Goal: Task Accomplishment & Management: Complete application form

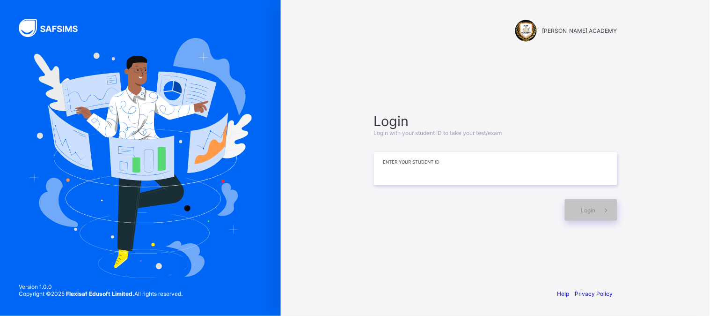
click at [514, 169] on input at bounding box center [495, 168] width 243 height 33
click at [584, 213] on div "Login" at bounding box center [591, 210] width 52 height 22
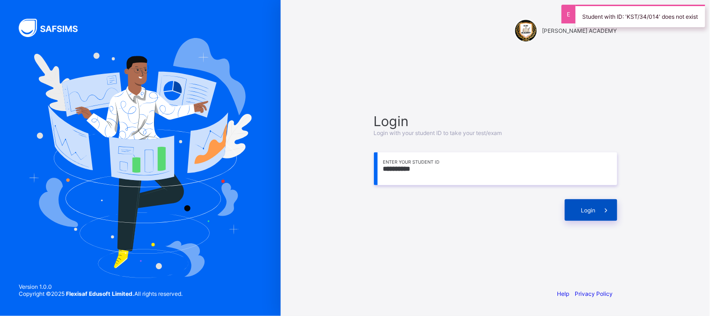
click at [584, 213] on div "Login" at bounding box center [591, 210] width 52 height 22
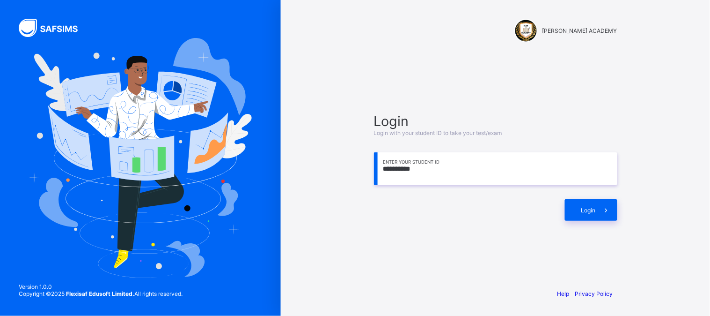
click at [407, 168] on input "**********" at bounding box center [495, 168] width 243 height 33
click at [405, 167] on input "**********" at bounding box center [495, 168] width 243 height 33
type input "**********"
click at [601, 194] on div "Login" at bounding box center [495, 205] width 243 height 31
click at [602, 211] on icon at bounding box center [607, 210] width 10 height 9
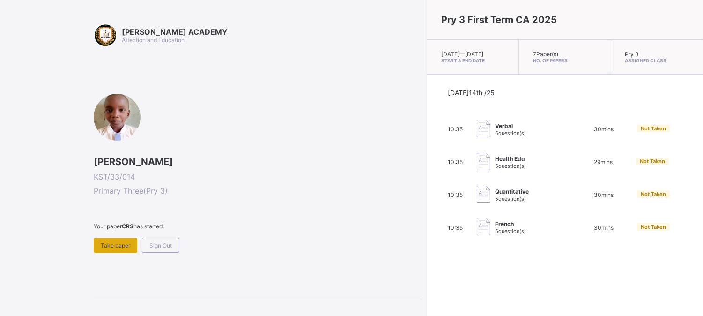
click at [119, 239] on div "Take paper" at bounding box center [116, 244] width 44 height 15
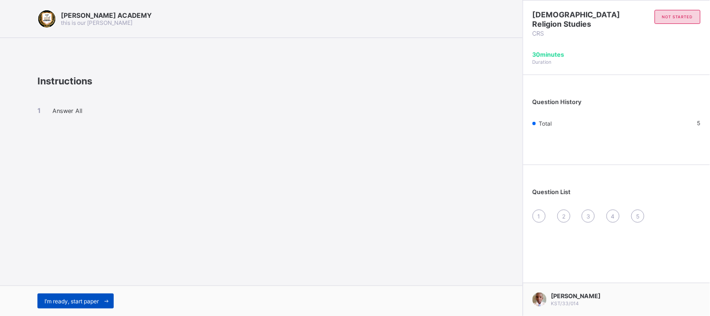
click at [65, 303] on span "I’m ready, start paper" at bounding box center [71, 300] width 54 height 7
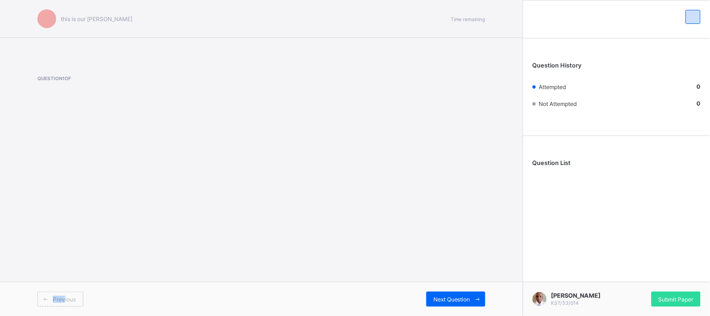
click at [83, 226] on div "this is our [PERSON_NAME] Time remaining Question 1 of Previous Next Question" at bounding box center [261, 158] width 523 height 316
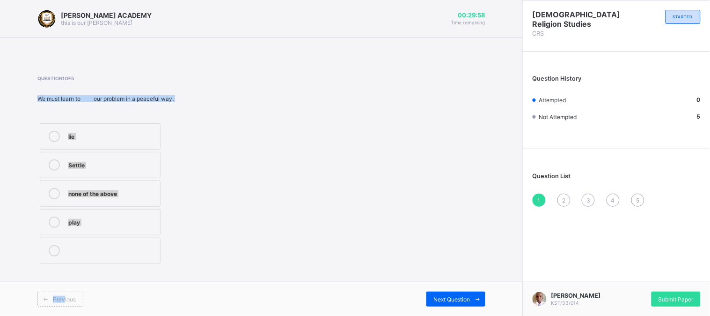
click at [54, 167] on icon at bounding box center [54, 164] width 11 height 11
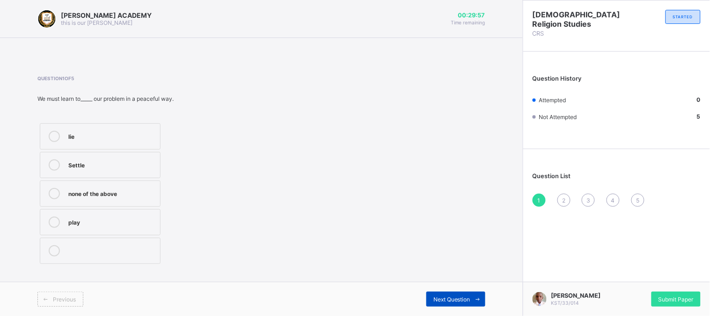
click at [440, 301] on span "Next Question" at bounding box center [452, 298] width 37 height 7
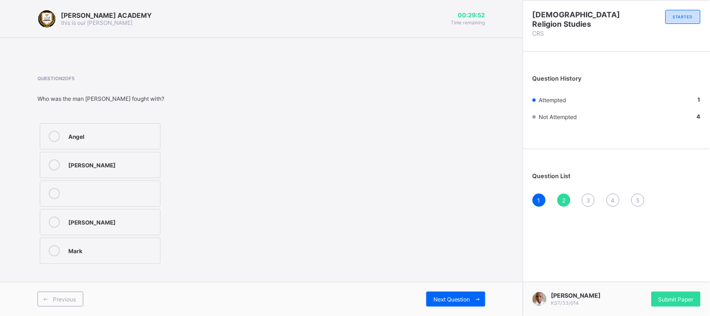
click at [56, 138] on icon at bounding box center [54, 136] width 11 height 11
click at [448, 311] on div "Previous Next Question" at bounding box center [261, 298] width 523 height 34
click at [687, 295] on span "Submit Paper" at bounding box center [676, 298] width 35 height 7
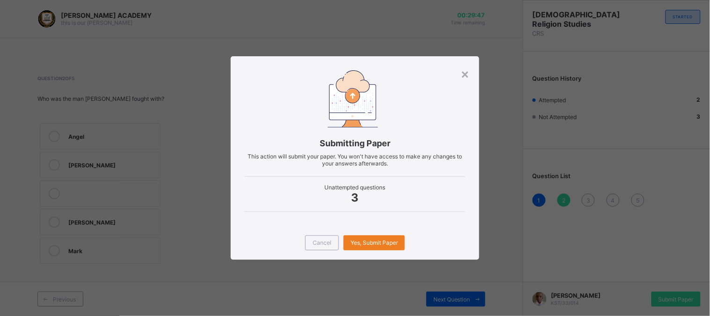
click at [396, 250] on div "Cancel Yes, Submit Paper" at bounding box center [355, 243] width 249 height 34
click at [389, 236] on div "Yes, Submit Paper" at bounding box center [374, 242] width 61 height 15
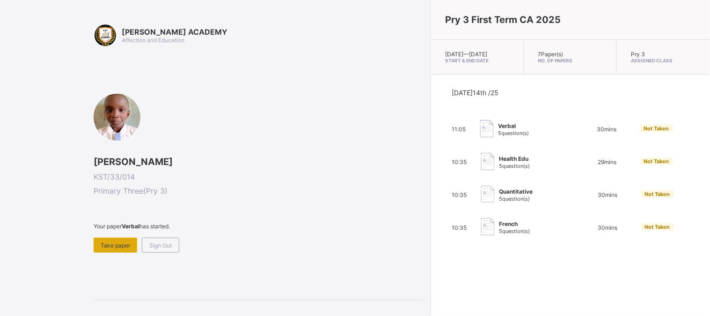
click at [122, 237] on div "Take paper" at bounding box center [116, 244] width 44 height 15
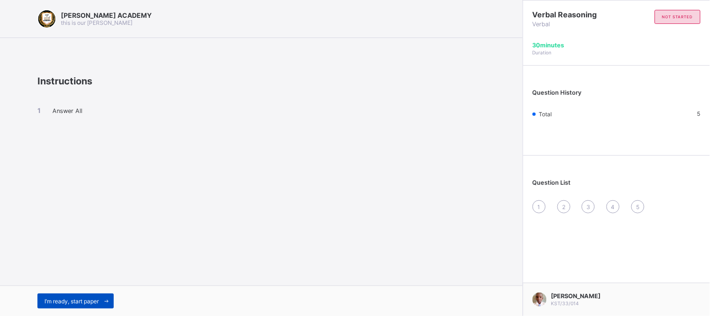
click at [83, 295] on div "I’m ready, start paper" at bounding box center [75, 300] width 76 height 15
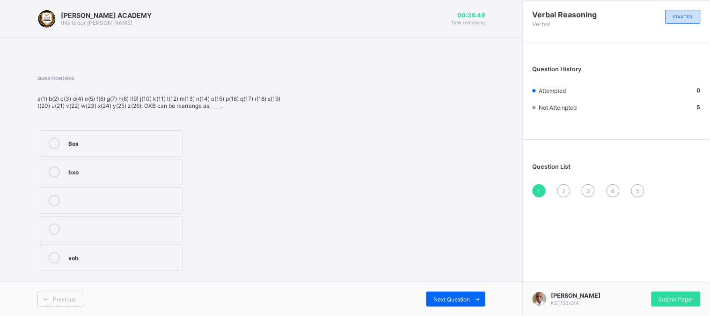
click at [160, 258] on div "xob" at bounding box center [122, 256] width 109 height 9
click at [432, 297] on div "Next Question" at bounding box center [456, 298] width 59 height 15
click at [166, 244] on label "but" at bounding box center [111, 257] width 143 height 26
click at [439, 295] on div "Next Question" at bounding box center [456, 298] width 59 height 15
click at [152, 201] on div "245" at bounding box center [123, 199] width 111 height 9
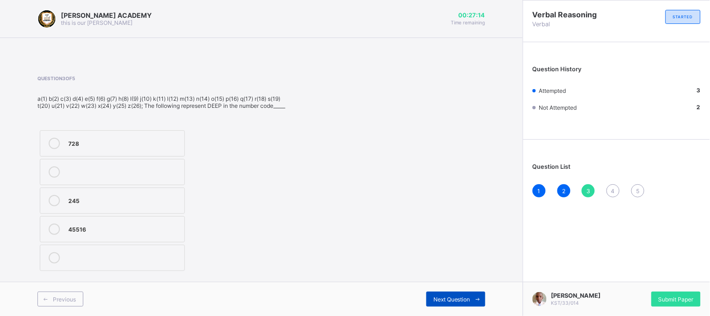
click at [446, 300] on span "Next Question" at bounding box center [452, 298] width 37 height 7
click at [146, 137] on label "245" at bounding box center [112, 143] width 145 height 26
click at [449, 288] on div "Previous Next Question" at bounding box center [261, 298] width 523 height 34
click at [429, 294] on div "Next Question" at bounding box center [456, 298] width 59 height 15
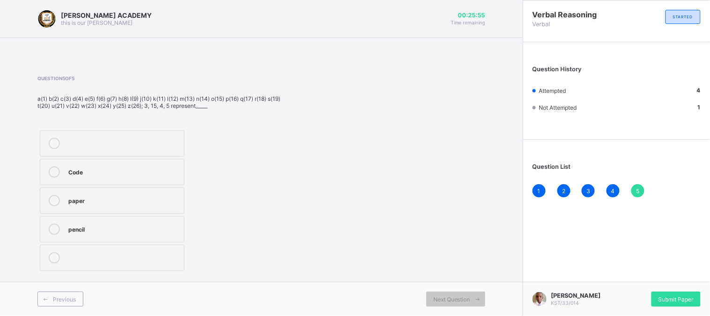
click at [166, 162] on label "Code" at bounding box center [112, 172] width 145 height 26
click at [662, 291] on div "Submit Paper" at bounding box center [676, 298] width 49 height 15
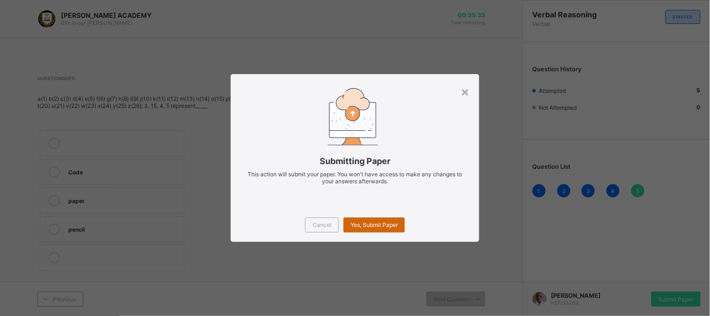
click at [393, 223] on span "Yes, Submit Paper" at bounding box center [374, 224] width 47 height 7
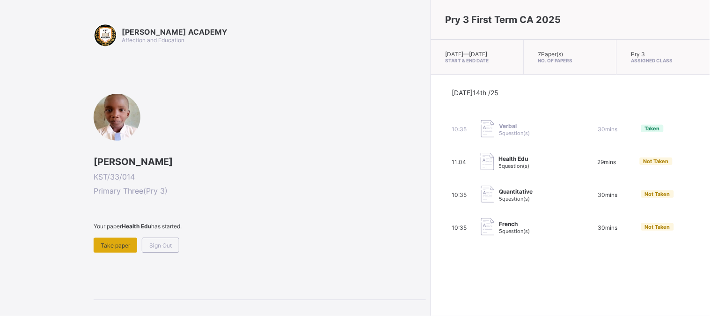
click at [129, 248] on div "Take paper" at bounding box center [116, 244] width 44 height 15
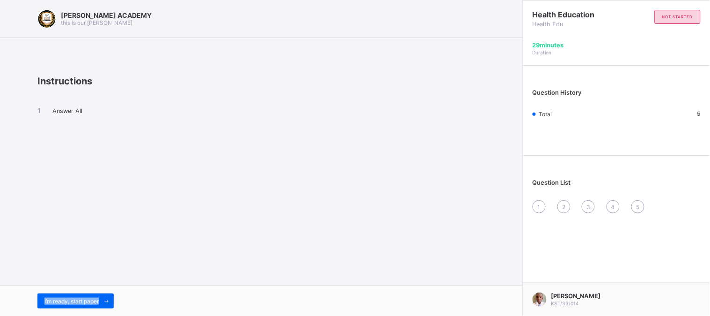
drag, startPoint x: 129, startPoint y: 248, endPoint x: 98, endPoint y: 290, distance: 52.0
click at [98, 290] on div "[PERSON_NAME] ACADEMY this is our [PERSON_NAME] Instructions Answer All I’m rea…" at bounding box center [261, 158] width 523 height 316
click at [98, 290] on div "I’m ready, start paper" at bounding box center [261, 300] width 523 height 30
click at [91, 303] on span "I’m ready, start paper" at bounding box center [71, 300] width 54 height 7
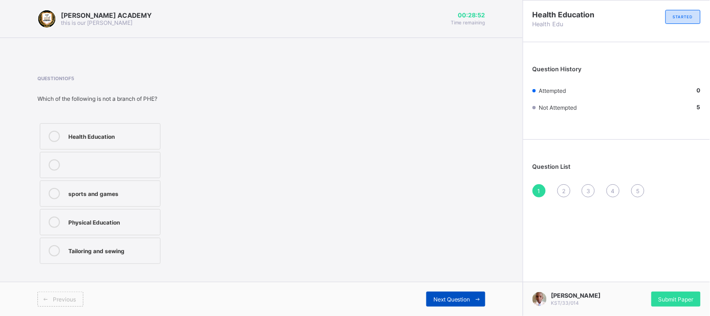
click at [438, 294] on div "Next Question" at bounding box center [456, 298] width 59 height 15
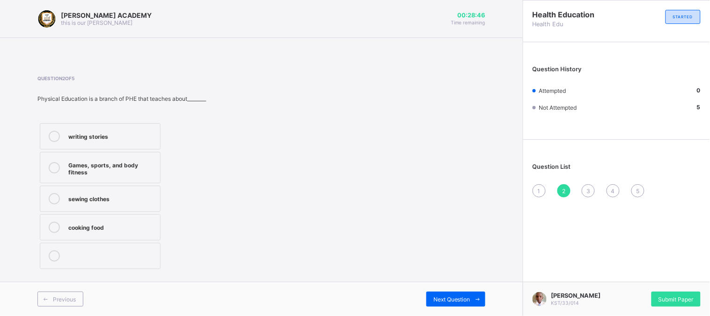
click at [536, 184] on div "1" at bounding box center [539, 190] width 13 height 13
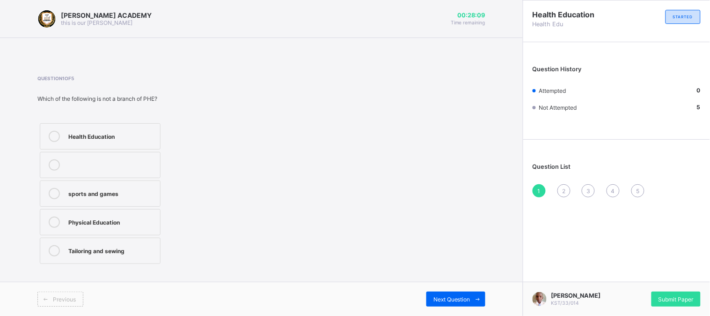
click at [150, 191] on div "sports and games" at bounding box center [111, 192] width 87 height 9
click at [438, 292] on div "Next Question" at bounding box center [456, 298] width 59 height 15
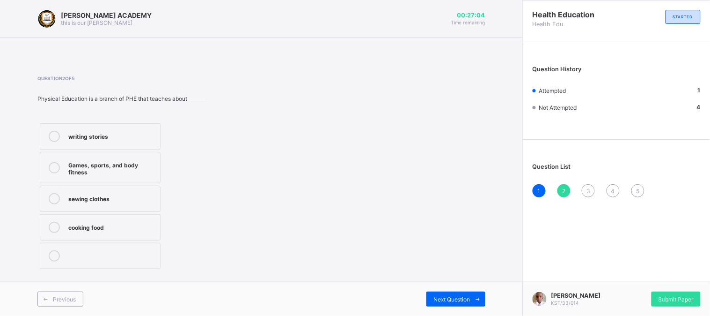
click at [153, 165] on div "Games, sports, and body fitness" at bounding box center [111, 167] width 87 height 16
click at [440, 294] on div "Next Question" at bounding box center [456, 298] width 59 height 15
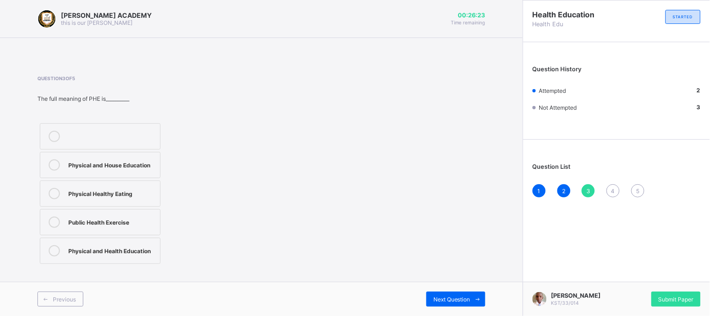
click at [142, 213] on label "Public Health Exercise" at bounding box center [100, 222] width 121 height 26
drag, startPoint x: 189, startPoint y: 218, endPoint x: 284, endPoint y: 243, distance: 98.2
click at [284, 243] on div "Question 3 of 5 The full meaning of PHE is__________ Physical and House Educati…" at bounding box center [261, 170] width 448 height 191
click at [442, 293] on div "Next Question" at bounding box center [456, 298] width 59 height 15
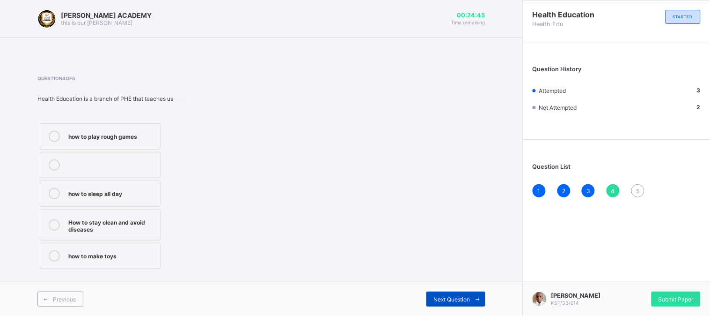
click at [433, 292] on div "Next Question" at bounding box center [456, 298] width 59 height 15
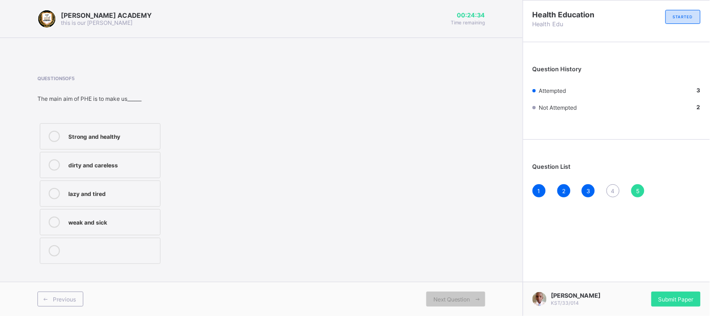
click at [611, 186] on div "4" at bounding box center [613, 190] width 13 height 13
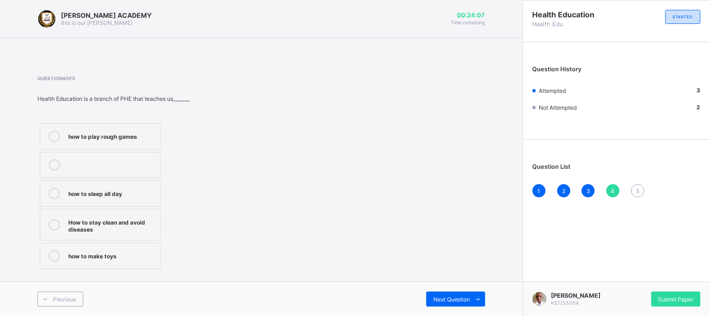
click at [129, 228] on div "How to stay clean and avoid diseases" at bounding box center [111, 224] width 87 height 16
click at [446, 294] on div "Next Question" at bounding box center [456, 298] width 59 height 15
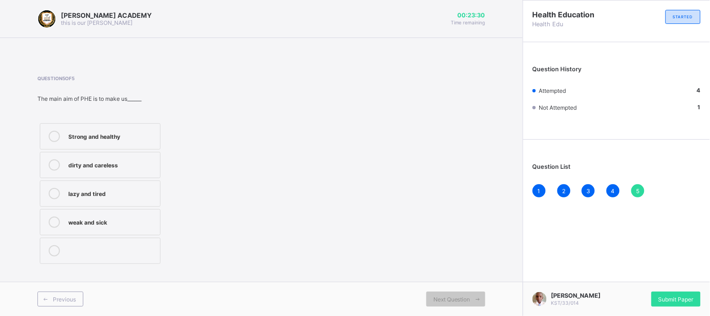
click at [133, 217] on div "weak and sick" at bounding box center [111, 220] width 87 height 9
click at [656, 291] on div "Submit Paper" at bounding box center [676, 298] width 49 height 15
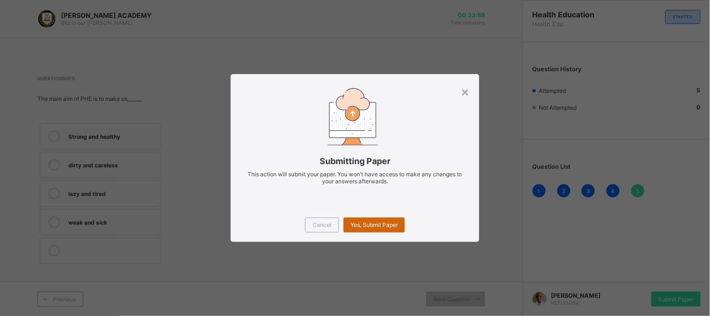
click at [387, 225] on span "Yes, Submit Paper" at bounding box center [374, 224] width 47 height 7
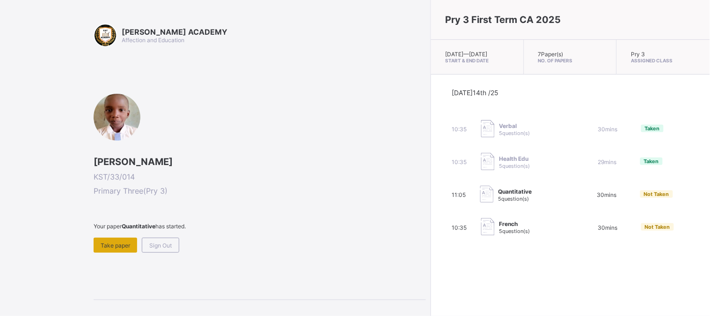
click at [112, 238] on div "Take paper" at bounding box center [116, 244] width 44 height 15
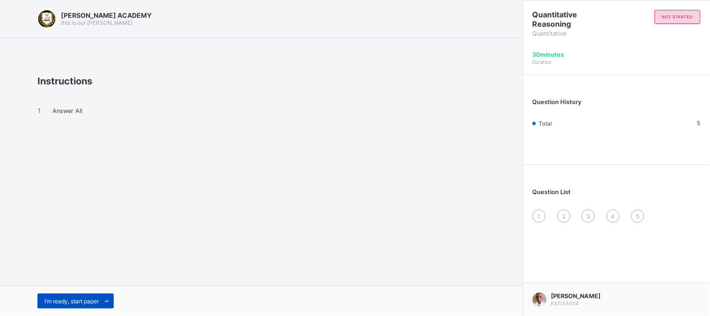
click at [75, 297] on span "I’m ready, start paper" at bounding box center [71, 300] width 54 height 7
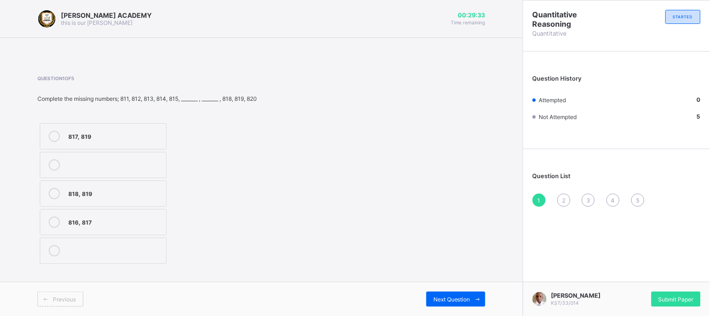
click at [134, 216] on div "816, 817" at bounding box center [114, 220] width 93 height 9
click at [440, 300] on span "Next Question" at bounding box center [452, 298] width 37 height 7
click at [87, 163] on div "702, 703" at bounding box center [115, 163] width 95 height 9
click at [448, 297] on span "Next Question" at bounding box center [452, 298] width 37 height 7
click at [147, 245] on div "507, 508" at bounding box center [115, 249] width 94 height 9
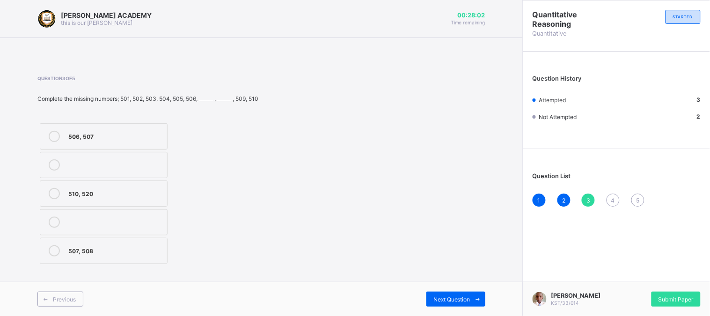
click at [441, 291] on div "Previous Next Question" at bounding box center [261, 298] width 523 height 34
click at [441, 292] on div "Next Question" at bounding box center [456, 298] width 59 height 15
click at [160, 215] on label "905, 909" at bounding box center [104, 222] width 128 height 26
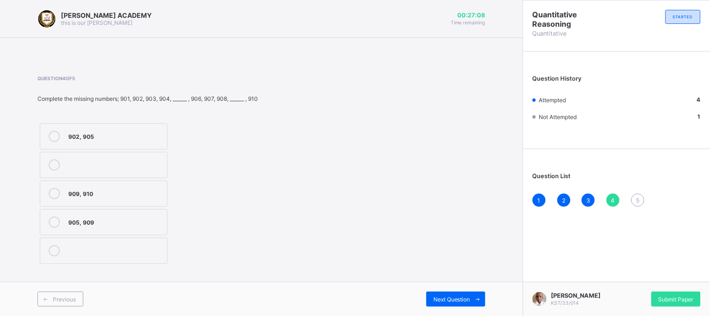
click at [133, 123] on label "902, 905" at bounding box center [104, 136] width 128 height 26
click at [162, 216] on label "905, 909" at bounding box center [104, 222] width 128 height 26
click at [442, 292] on div "Next Question" at bounding box center [456, 298] width 59 height 15
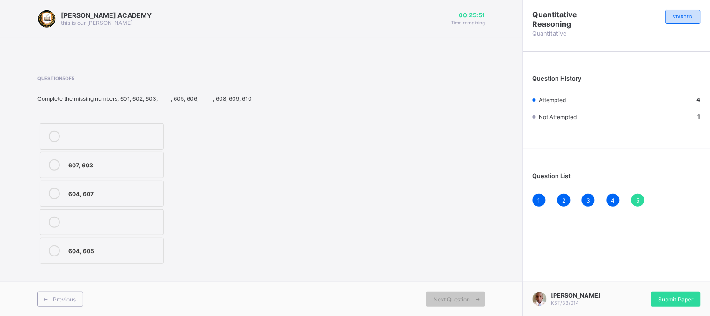
click at [157, 193] on div "604, 607" at bounding box center [113, 192] width 90 height 9
click at [673, 295] on span "Submit Paper" at bounding box center [676, 298] width 35 height 7
click at [0, 0] on div "× Submitting Paper This action will submit your paper. You won't have access to…" at bounding box center [0, 0] width 0 height 0
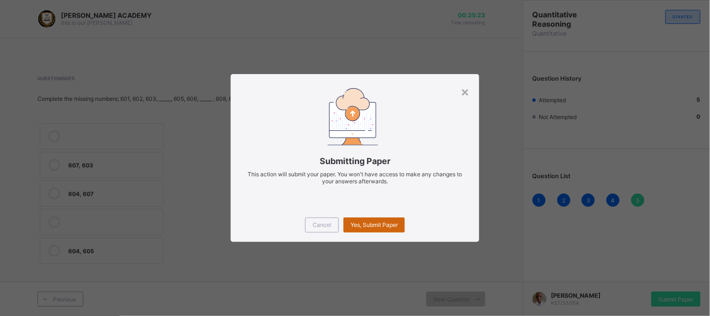
click at [375, 223] on span "Yes, Submit Paper" at bounding box center [374, 224] width 47 height 7
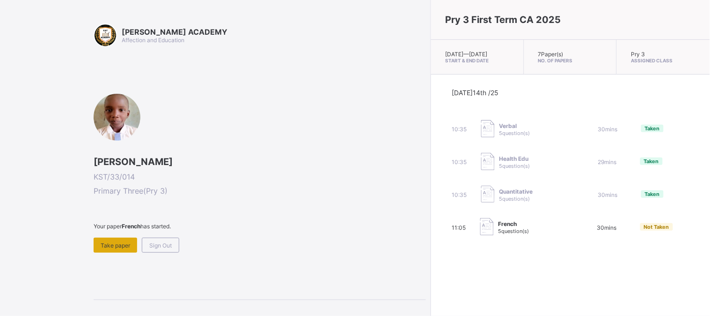
click at [123, 237] on div "Take paper" at bounding box center [116, 244] width 44 height 15
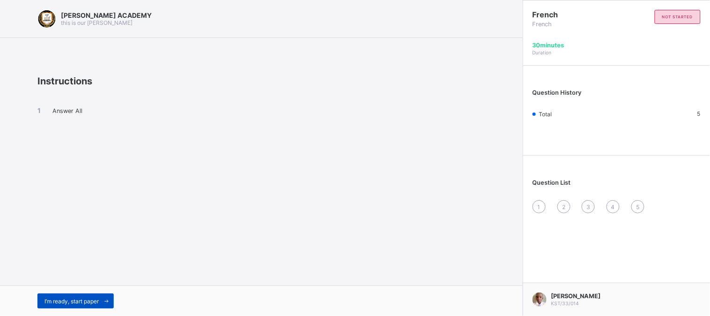
click at [88, 297] on span "I’m ready, start paper" at bounding box center [71, 300] width 54 height 7
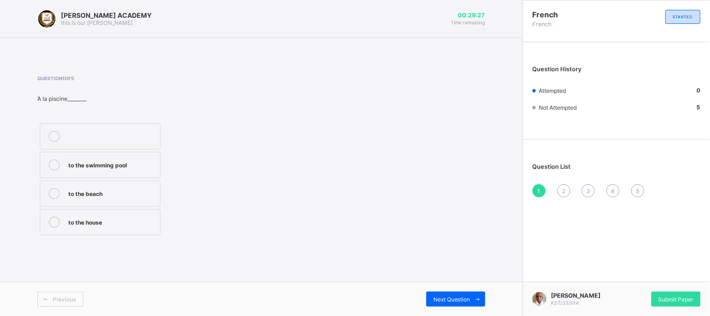
click at [144, 221] on div "to the house" at bounding box center [111, 220] width 87 height 9
click at [441, 293] on div "Next Question" at bounding box center [456, 298] width 59 height 15
click at [148, 247] on div "how are you" at bounding box center [111, 249] width 87 height 9
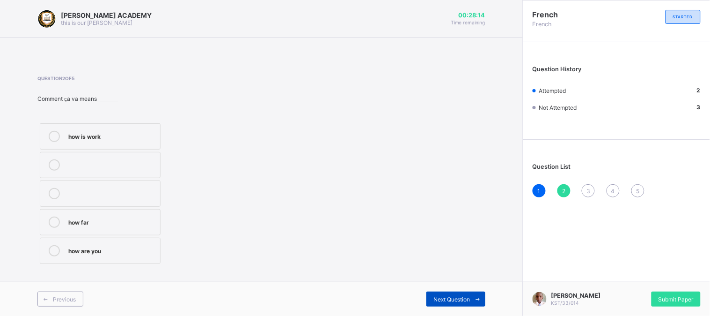
click at [434, 292] on div "Next Question" at bounding box center [456, 298] width 59 height 15
drag, startPoint x: 368, startPoint y: 242, endPoint x: 329, endPoint y: 236, distance: 40.3
click at [329, 236] on div "Question 3 of 5 Merci beaucoup means_________ thanks Thank you very much you ar…" at bounding box center [261, 170] width 448 height 191
click at [147, 218] on div "Thank you very much" at bounding box center [111, 220] width 87 height 9
click at [448, 291] on div "Next Question" at bounding box center [456, 298] width 59 height 15
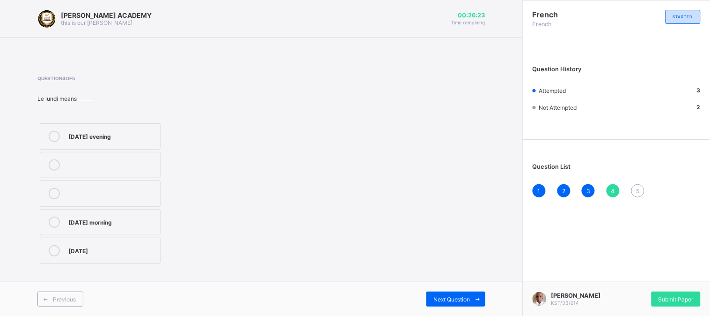
click at [147, 222] on div "[DATE] morning" at bounding box center [111, 220] width 87 height 9
click at [444, 289] on div "Previous Next Question" at bounding box center [261, 298] width 523 height 34
click at [444, 300] on span "Next Question" at bounding box center [452, 298] width 37 height 7
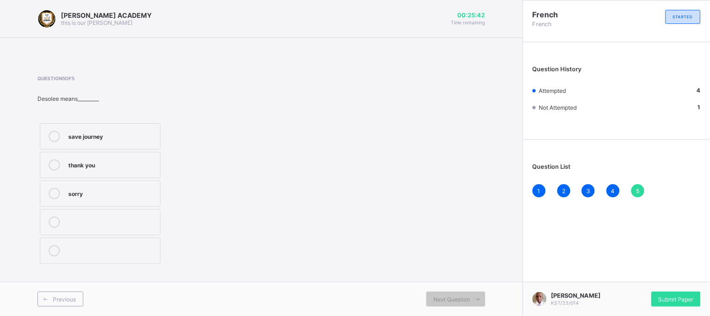
click at [150, 135] on div "save journey" at bounding box center [111, 135] width 87 height 9
click at [667, 291] on div "Submit Paper" at bounding box center [676, 298] width 49 height 15
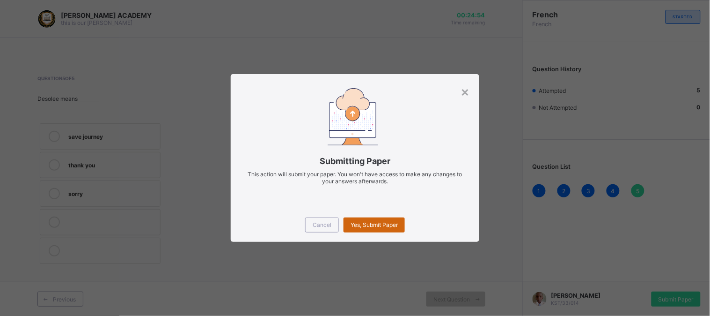
click at [390, 219] on div "Yes, Submit Paper" at bounding box center [374, 224] width 61 height 15
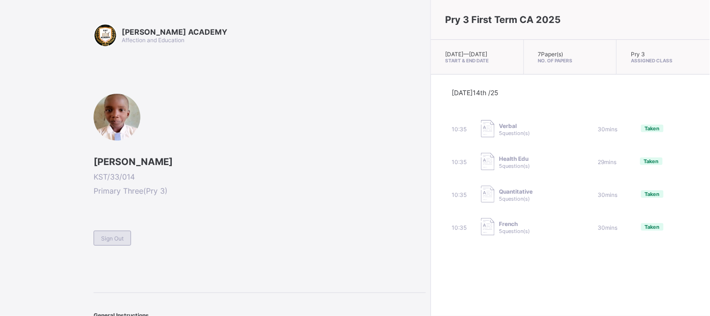
click at [110, 236] on span "Sign Out" at bounding box center [112, 238] width 22 height 7
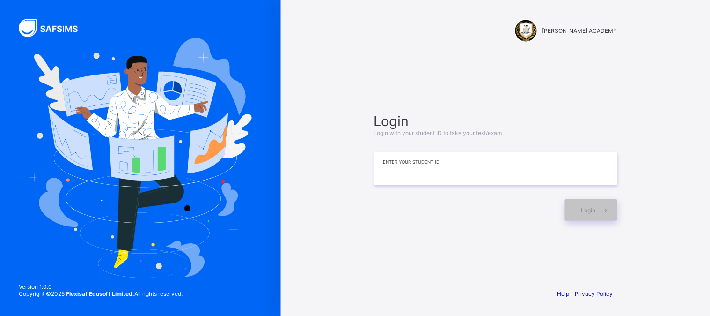
click at [486, 162] on input at bounding box center [495, 168] width 243 height 33
type input "**********"
click at [582, 199] on div "Login" at bounding box center [591, 210] width 52 height 22
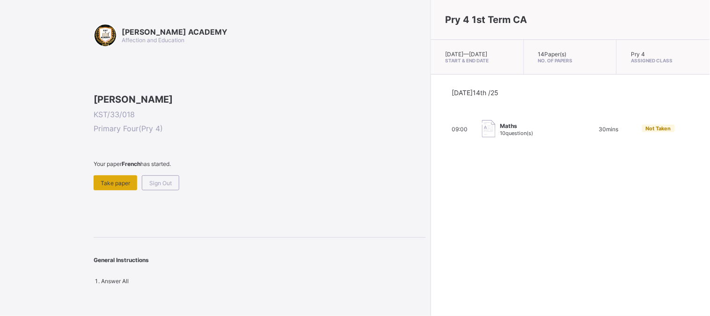
click at [122, 186] on span "Take paper" at bounding box center [115, 182] width 29 height 7
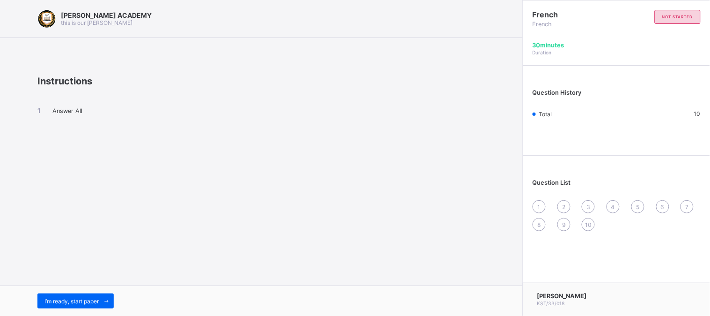
drag, startPoint x: 504, startPoint y: 225, endPoint x: 412, endPoint y: 162, distance: 111.6
click at [412, 162] on div "[PERSON_NAME] ACADEMY this is our [PERSON_NAME] Instructions Answer All I’m rea…" at bounding box center [261, 158] width 523 height 316
click at [78, 295] on div "I’m ready, start paper" at bounding box center [75, 300] width 76 height 15
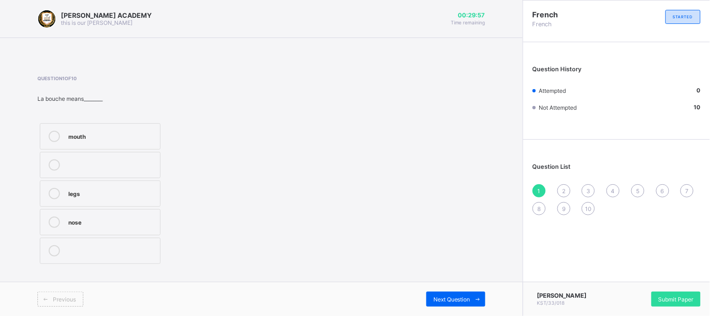
click at [104, 134] on div "mouth" at bounding box center [111, 135] width 87 height 9
click at [563, 185] on div "2" at bounding box center [564, 190] width 13 height 13
click at [60, 158] on label "head" at bounding box center [100, 165] width 121 height 26
click at [588, 187] on span "3" at bounding box center [589, 190] width 4 height 7
click at [124, 213] on label "what is your name?" at bounding box center [100, 222] width 121 height 26
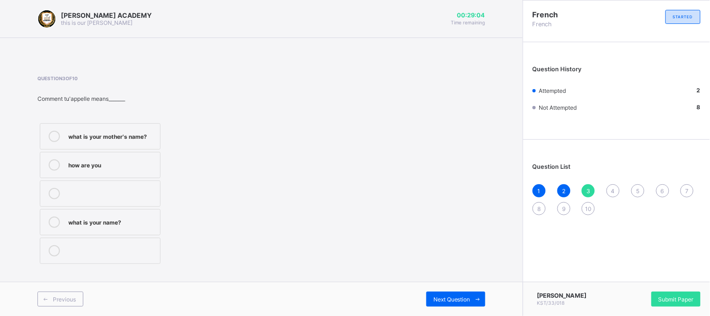
click at [612, 185] on div "4" at bounding box center [613, 190] width 13 height 13
click at [123, 162] on div "sorry" at bounding box center [111, 163] width 87 height 9
click at [639, 185] on div "5" at bounding box center [638, 190] width 13 height 13
click at [135, 239] on label "see you next time" at bounding box center [100, 250] width 121 height 26
click at [666, 187] on div "6" at bounding box center [662, 190] width 13 height 13
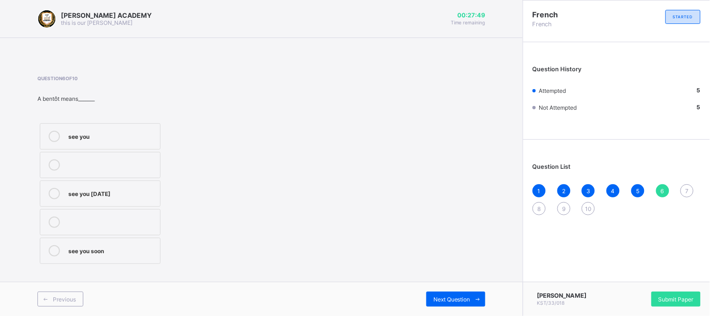
click at [137, 240] on label "see you soon" at bounding box center [100, 250] width 121 height 26
click at [687, 184] on div "7" at bounding box center [687, 190] width 13 height 13
drag, startPoint x: 90, startPoint y: 185, endPoint x: 66, endPoint y: 190, distance: 24.3
click at [66, 190] on label "cousin" at bounding box center [100, 193] width 121 height 26
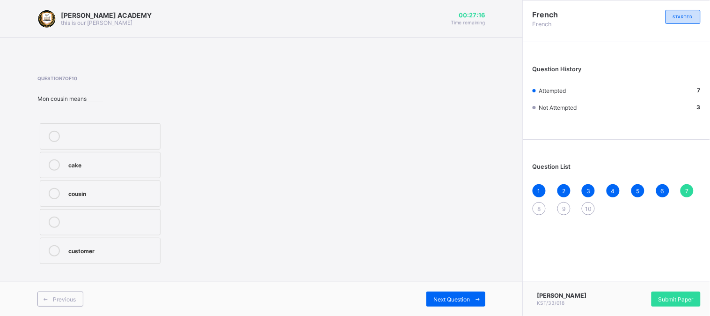
click at [540, 202] on div "8" at bounding box center [539, 208] width 13 height 13
click at [106, 128] on label "mother" at bounding box center [100, 136] width 121 height 26
click at [563, 205] on span "9" at bounding box center [563, 208] width 3 height 7
click at [77, 218] on div "sister" at bounding box center [111, 220] width 87 height 9
click at [587, 202] on div "10" at bounding box center [588, 208] width 13 height 13
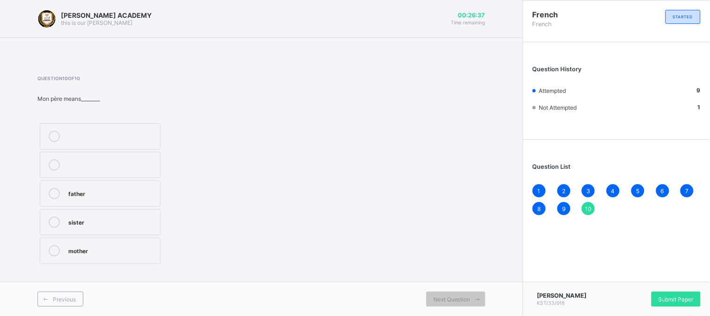
click at [125, 192] on div "father" at bounding box center [111, 192] width 87 height 9
click at [670, 294] on div "Submit Paper" at bounding box center [676, 298] width 49 height 15
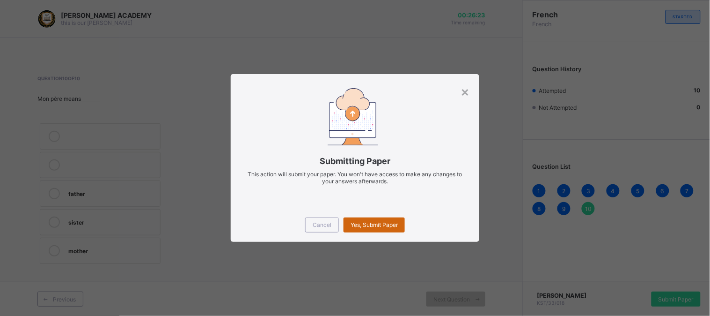
click at [381, 218] on div "Yes, Submit Paper" at bounding box center [374, 224] width 61 height 15
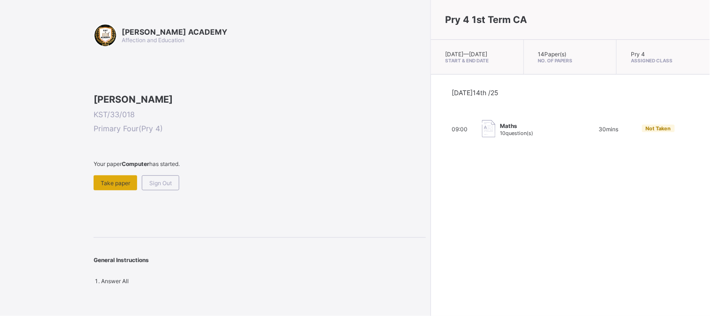
click at [101, 190] on div "Take paper" at bounding box center [116, 182] width 44 height 15
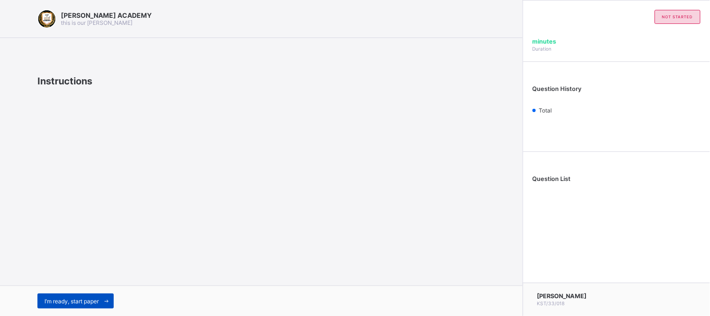
click at [96, 298] on span "I’m ready, start paper" at bounding box center [71, 300] width 54 height 7
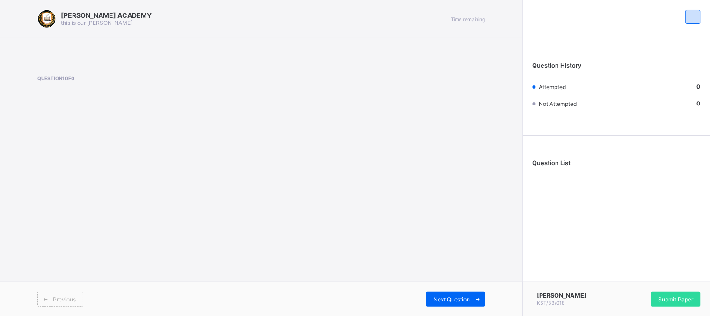
click at [239, 183] on div "[PERSON_NAME] ACADEMY this is our [PERSON_NAME] Time remaining Question 1 of 0 …" at bounding box center [261, 158] width 523 height 316
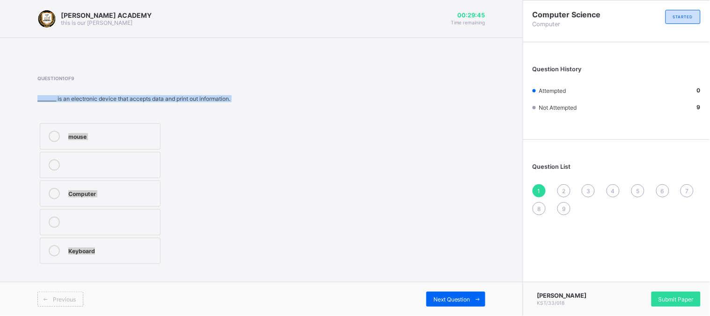
click at [128, 180] on label "Computer" at bounding box center [100, 193] width 121 height 26
click at [562, 185] on div "2" at bounding box center [564, 190] width 13 height 13
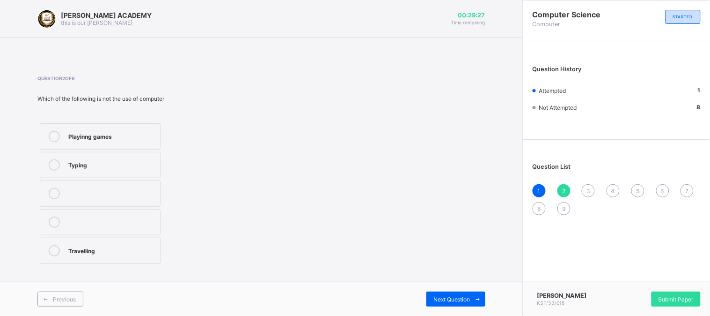
click at [114, 241] on label "Travelling" at bounding box center [100, 250] width 121 height 26
click at [588, 188] on span "3" at bounding box center [589, 190] width 4 height 7
click at [96, 220] on div "TRUE" at bounding box center [111, 220] width 87 height 9
click at [614, 185] on div "4" at bounding box center [613, 190] width 13 height 13
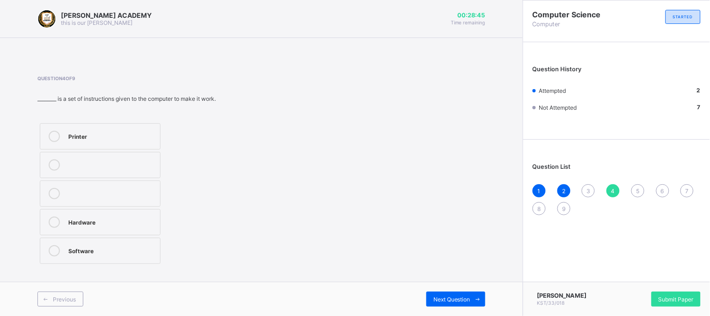
click at [588, 184] on div "3" at bounding box center [588, 190] width 13 height 13
click at [81, 131] on div "FALSE" at bounding box center [111, 135] width 87 height 9
click at [611, 185] on div "4" at bounding box center [613, 190] width 13 height 13
click at [64, 249] on label "Software" at bounding box center [100, 250] width 121 height 26
click at [639, 187] on span "5" at bounding box center [637, 190] width 3 height 7
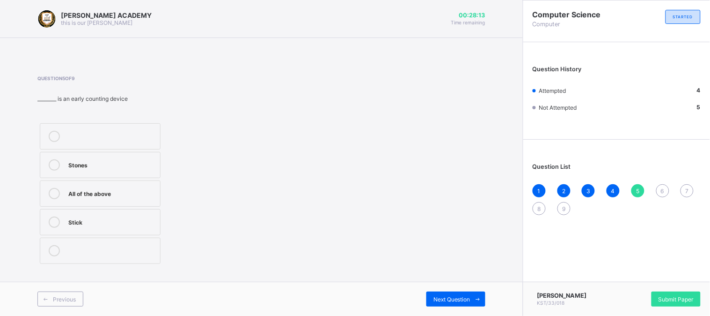
click at [130, 193] on div "All of the above" at bounding box center [111, 192] width 87 height 9
click at [662, 184] on div "1 2 3 4 5 6 7 8 9" at bounding box center [617, 199] width 168 height 31
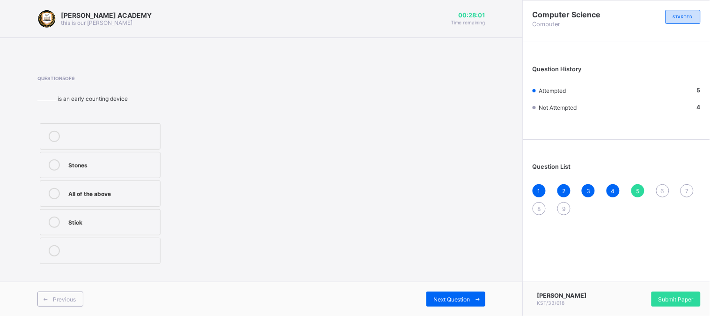
click at [662, 190] on span "6" at bounding box center [662, 190] width 3 height 7
click at [205, 104] on div "Question 6 of 9 All the following are example of application software except. M…" at bounding box center [141, 170] width 209 height 191
click at [134, 245] on div "Microsoft Word" at bounding box center [111, 249] width 87 height 9
click at [685, 186] on div "7" at bounding box center [687, 190] width 13 height 13
click at [108, 243] on label "Software" at bounding box center [100, 250] width 121 height 26
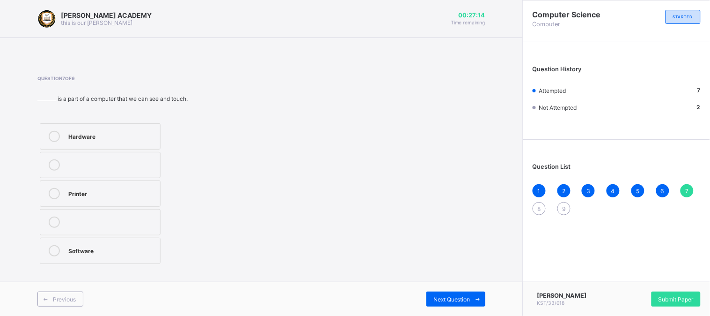
click at [540, 202] on div "8" at bounding box center [539, 208] width 13 height 13
click at [100, 242] on label "Computer" at bounding box center [100, 250] width 121 height 26
click at [561, 203] on div "9" at bounding box center [564, 208] width 13 height 13
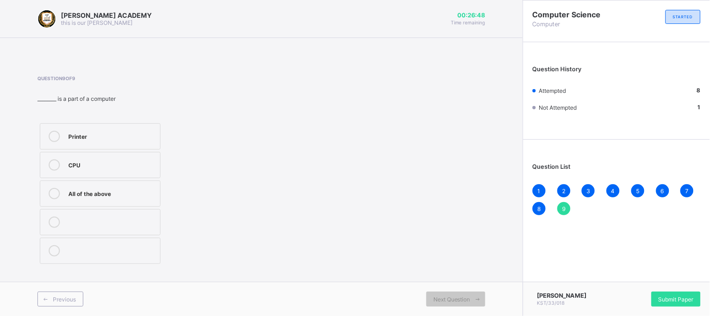
click at [132, 158] on label "CPU" at bounding box center [100, 165] width 121 height 26
click at [685, 292] on div "Submit Paper" at bounding box center [676, 298] width 49 height 15
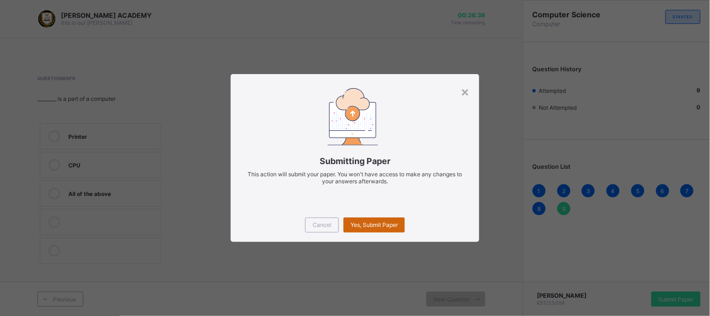
click at [364, 219] on div "Yes, Submit Paper" at bounding box center [374, 224] width 61 height 15
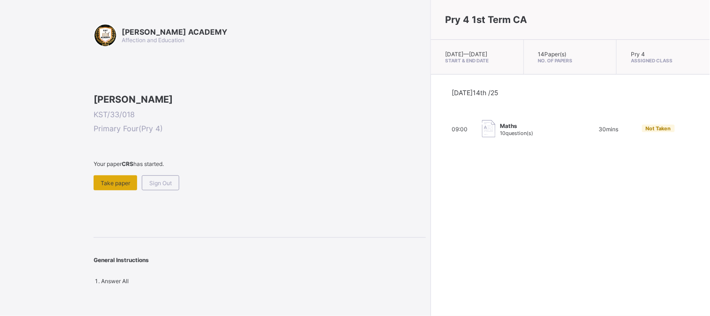
click at [121, 190] on div "Take paper" at bounding box center [116, 182] width 44 height 15
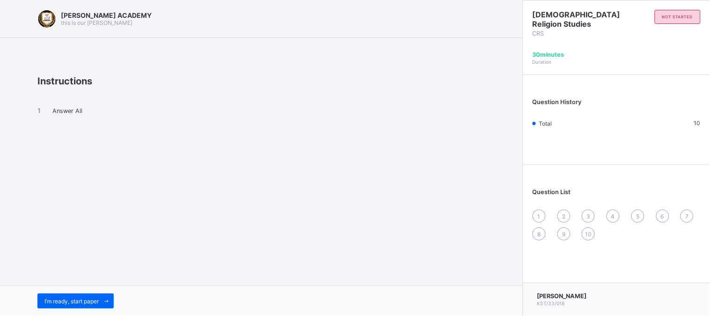
click at [99, 292] on div "I’m ready, start paper" at bounding box center [261, 300] width 523 height 30
click at [99, 296] on div "I’m ready, start paper" at bounding box center [75, 300] width 76 height 15
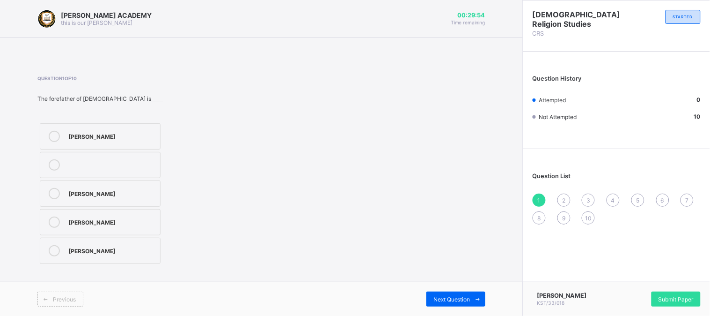
click at [71, 217] on div "[PERSON_NAME]" at bounding box center [111, 220] width 87 height 9
click at [565, 194] on div "2" at bounding box center [564, 199] width 13 height 13
click at [134, 212] on label "Settle" at bounding box center [100, 222] width 121 height 26
click at [588, 193] on div "3" at bounding box center [588, 199] width 13 height 13
click at [113, 132] on div "Laban" at bounding box center [111, 135] width 87 height 9
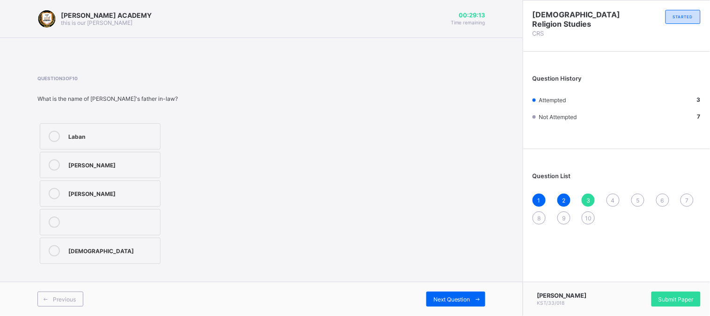
click at [612, 193] on div "4" at bounding box center [613, 199] width 13 height 13
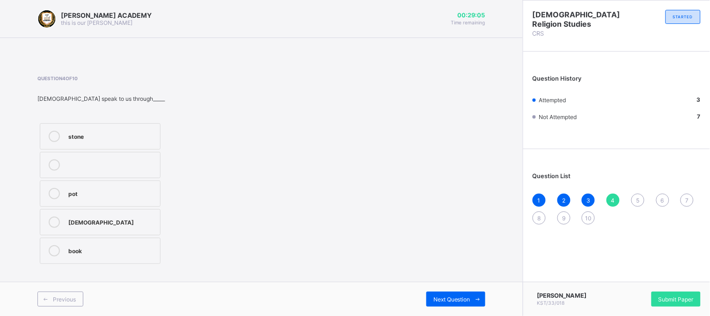
click at [134, 216] on label "[DEMOGRAPHIC_DATA]" at bounding box center [100, 222] width 121 height 26
click at [636, 194] on div "5" at bounding box center [638, 199] width 13 height 13
click at [100, 244] on label "Israel" at bounding box center [100, 250] width 121 height 26
click at [662, 194] on div "6" at bounding box center [662, 199] width 13 height 13
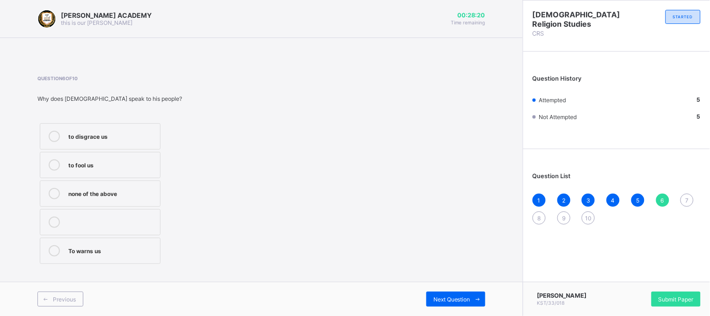
click at [76, 249] on div "To warns us" at bounding box center [111, 249] width 87 height 9
click at [687, 197] on span "7" at bounding box center [687, 200] width 3 height 7
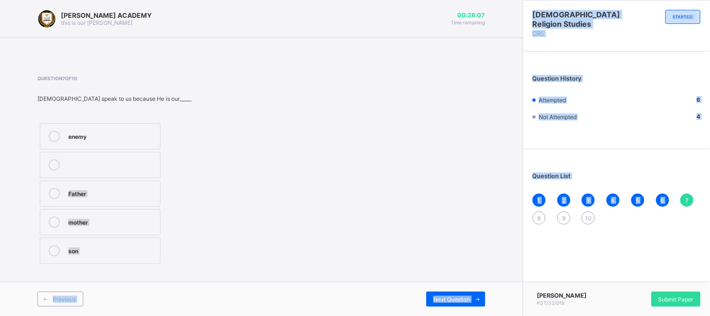
drag, startPoint x: 687, startPoint y: 195, endPoint x: 277, endPoint y: 158, distance: 411.8
click at [277, 158] on div "[PERSON_NAME] ACADEMY this is our [PERSON_NAME] 00:28:07 Time remaining Questio…" at bounding box center [355, 158] width 710 height 316
click at [130, 200] on label "Father" at bounding box center [100, 193] width 121 height 26
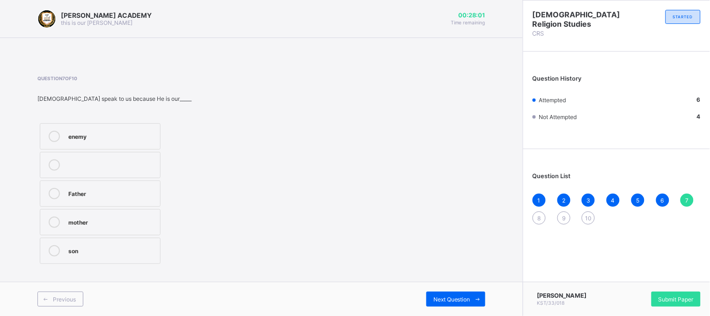
click at [130, 200] on label "Father" at bounding box center [100, 193] width 121 height 26
click at [540, 211] on div "8" at bounding box center [539, 217] width 13 height 13
click at [147, 159] on div "Parents, teachers and leaders" at bounding box center [111, 163] width 87 height 9
click at [565, 214] on span "9" at bounding box center [563, 217] width 3 height 7
click at [80, 220] on div "Angel" at bounding box center [111, 220] width 87 height 9
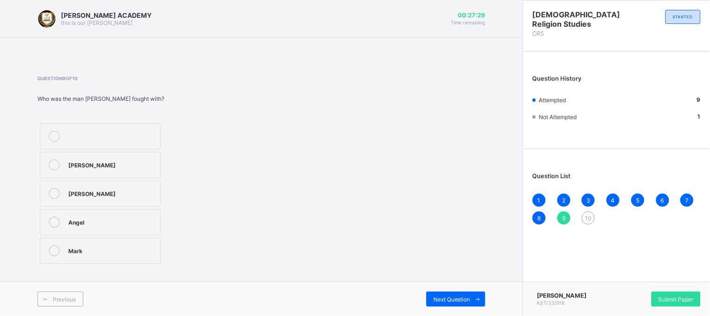
click at [587, 214] on span "10" at bounding box center [588, 217] width 7 height 7
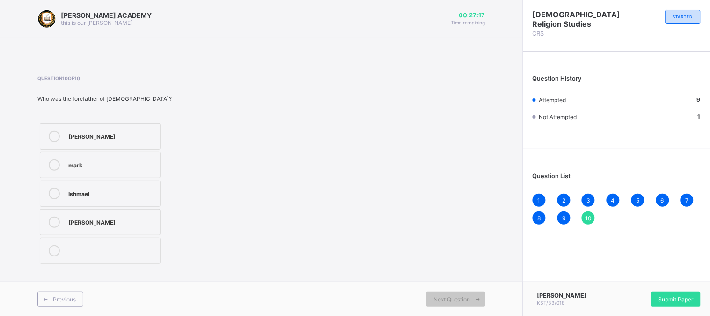
click at [110, 184] on label "Ishmael" at bounding box center [100, 193] width 121 height 26
click at [682, 292] on div "Submit Paper" at bounding box center [676, 298] width 49 height 15
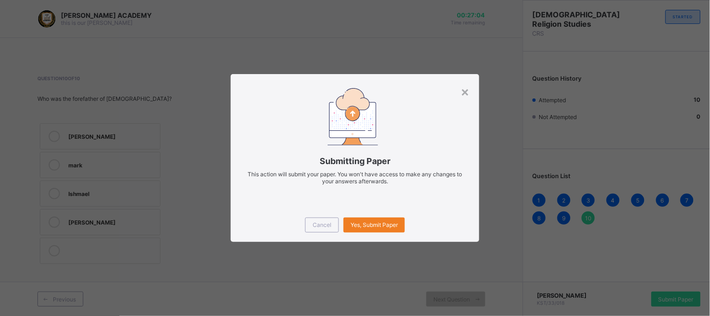
click at [368, 216] on div "Cancel Yes, Submit Paper" at bounding box center [355, 225] width 249 height 34
click at [376, 225] on span "Yes, Submit Paper" at bounding box center [374, 224] width 47 height 7
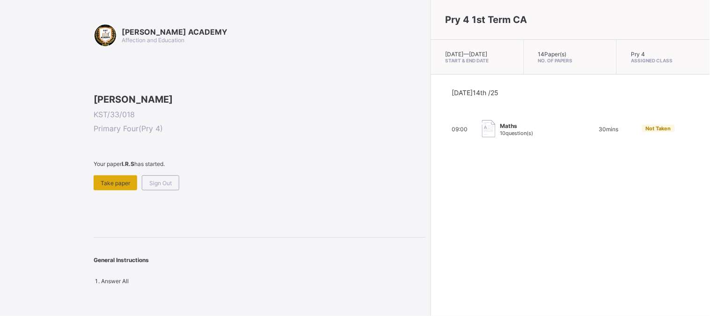
click at [117, 190] on div "Take paper" at bounding box center [116, 182] width 44 height 15
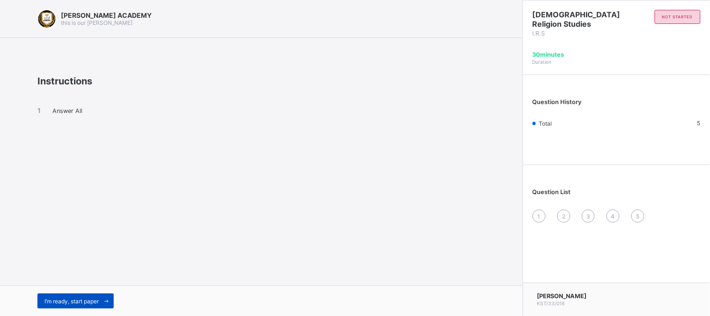
click at [96, 296] on div "I’m ready, start paper" at bounding box center [75, 300] width 76 height 15
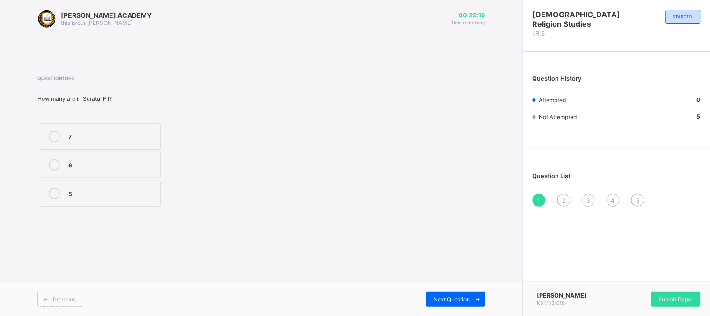
click at [66, 139] on label "7" at bounding box center [100, 136] width 121 height 26
click at [669, 302] on span "Submit Paper" at bounding box center [676, 298] width 35 height 7
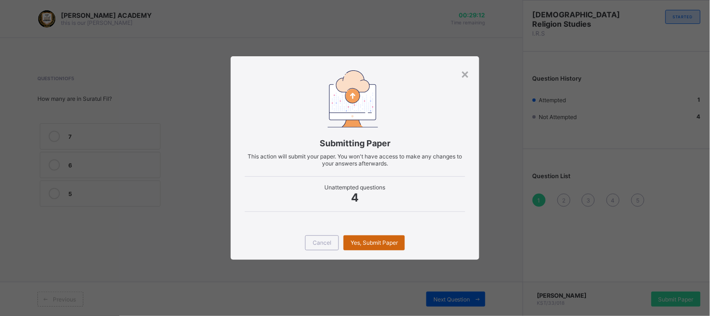
click at [377, 241] on span "Yes, Submit Paper" at bounding box center [374, 242] width 47 height 7
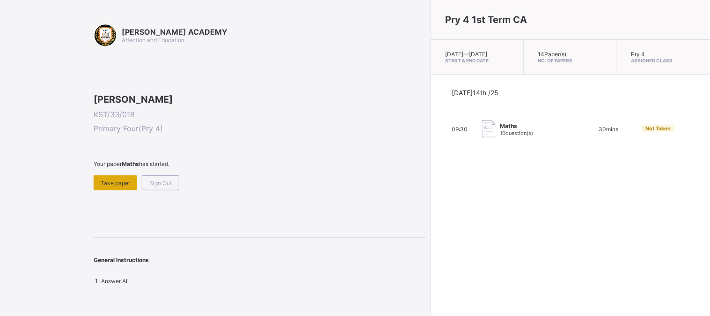
click at [106, 190] on div "Take paper" at bounding box center [116, 182] width 44 height 15
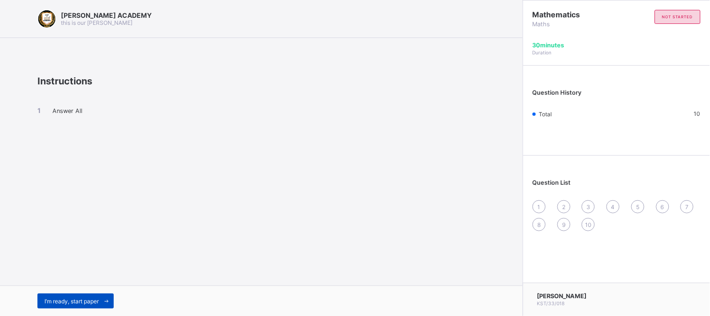
click at [90, 293] on div "I’m ready, start paper" at bounding box center [75, 300] width 76 height 15
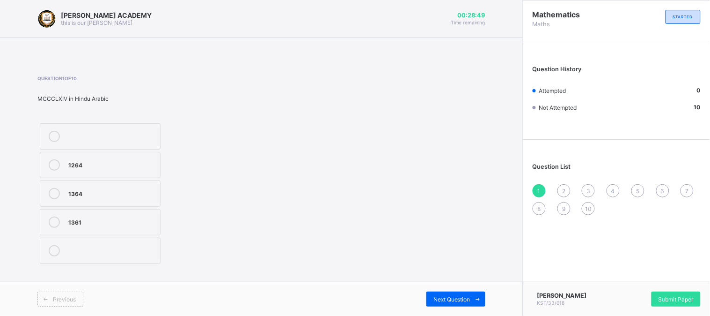
click at [119, 162] on div "1264" at bounding box center [111, 163] width 87 height 9
click at [564, 185] on div "2" at bounding box center [564, 190] width 13 height 13
click at [77, 132] on div "CMLXX" at bounding box center [111, 135] width 87 height 9
click at [588, 188] on span "3" at bounding box center [589, 190] width 4 height 7
click at [71, 162] on div "8663" at bounding box center [111, 163] width 87 height 9
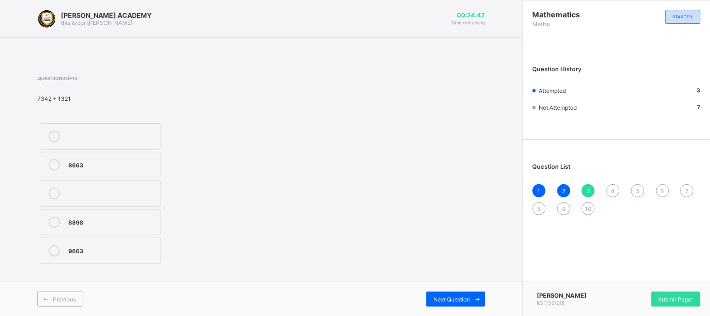
click at [615, 188] on span "4" at bounding box center [613, 190] width 4 height 7
click at [101, 129] on label "<>" at bounding box center [100, 136] width 121 height 26
click at [639, 187] on span "5" at bounding box center [637, 190] width 3 height 7
click at [70, 162] on div "thousand" at bounding box center [111, 163] width 87 height 9
click at [664, 188] on span "6" at bounding box center [662, 190] width 3 height 7
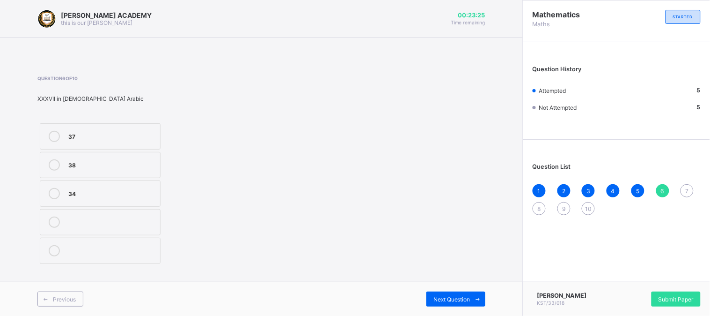
click at [126, 128] on label "37" at bounding box center [100, 136] width 121 height 26
click at [686, 188] on span "7" at bounding box center [687, 190] width 3 height 7
click at [70, 249] on div "CCCXXIX" at bounding box center [111, 249] width 87 height 9
click at [539, 206] on span "8" at bounding box center [539, 208] width 3 height 7
click at [58, 130] on label "9927" at bounding box center [100, 136] width 121 height 26
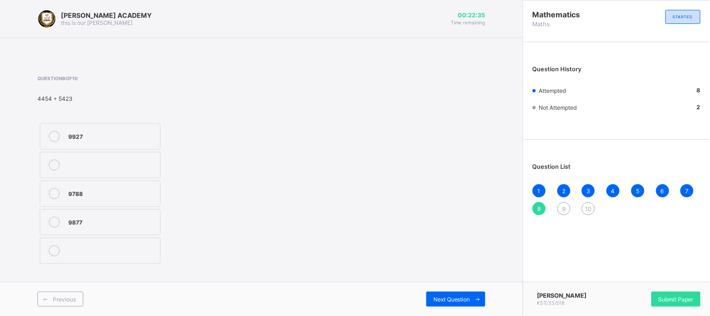
click at [562, 205] on div "9" at bounding box center [564, 208] width 13 height 13
click at [111, 162] on div "<" at bounding box center [111, 163] width 87 height 9
click at [588, 206] on span "10" at bounding box center [588, 208] width 7 height 7
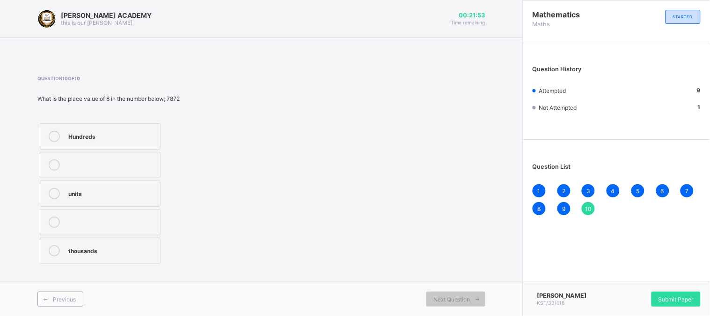
click at [86, 249] on div "thousands" at bounding box center [111, 249] width 87 height 9
click at [680, 294] on div "Submit Paper" at bounding box center [676, 298] width 49 height 15
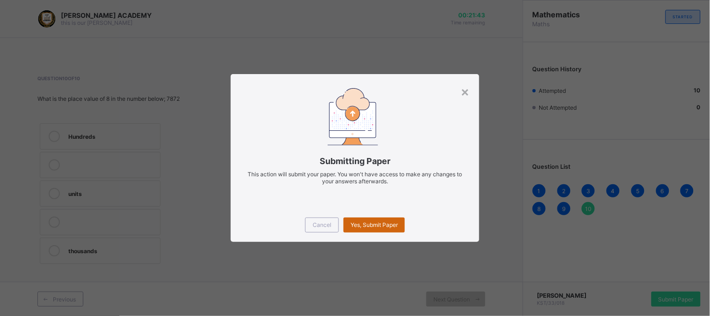
click at [370, 217] on div "Yes, Submit Paper" at bounding box center [374, 224] width 61 height 15
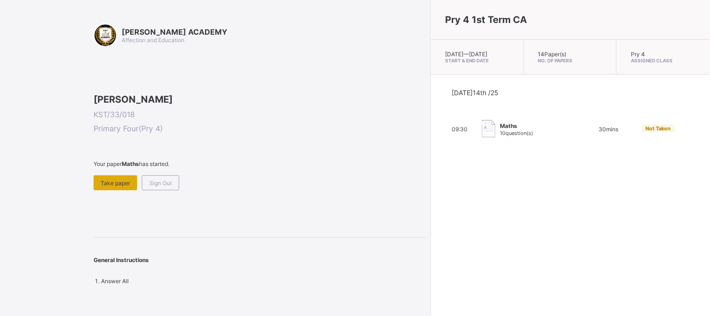
click at [108, 190] on div "Take paper" at bounding box center [116, 182] width 44 height 15
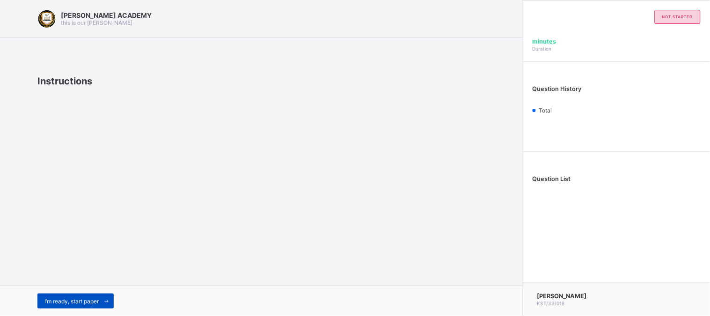
click at [101, 296] on span at bounding box center [106, 300] width 15 height 15
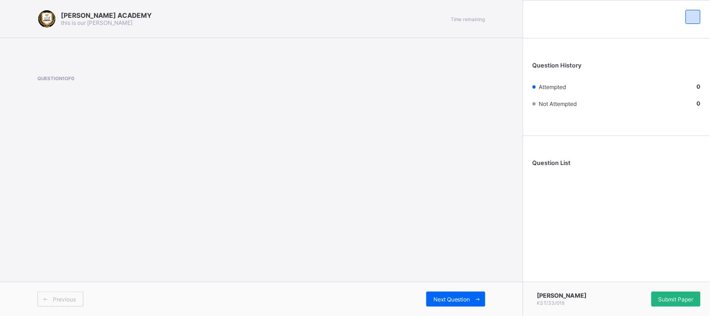
click at [680, 295] on div "Submit Paper" at bounding box center [676, 298] width 49 height 15
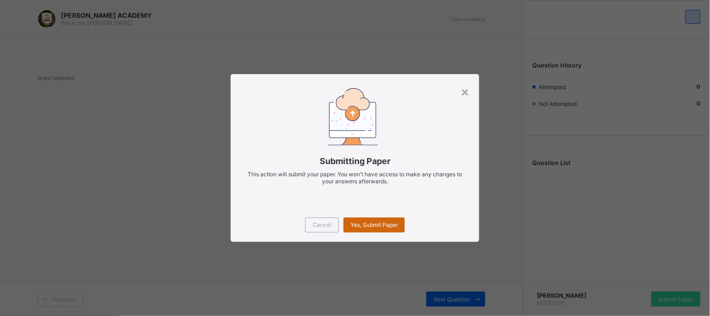
click at [361, 219] on div "Yes, Submit Paper" at bounding box center [374, 224] width 61 height 15
click at [308, 218] on div "Cancel" at bounding box center [322, 224] width 34 height 15
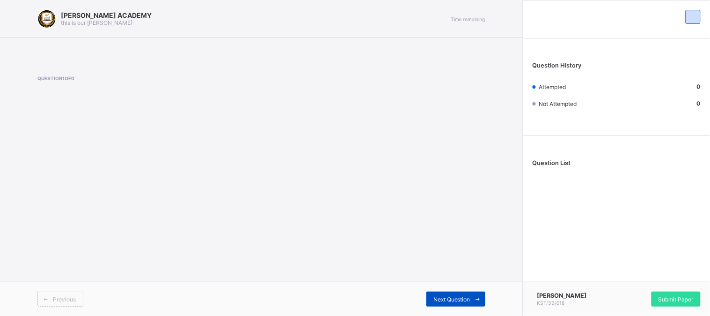
click at [445, 296] on span "Next Question" at bounding box center [452, 298] width 37 height 7
click at [451, 295] on div "Next Question" at bounding box center [456, 298] width 59 height 15
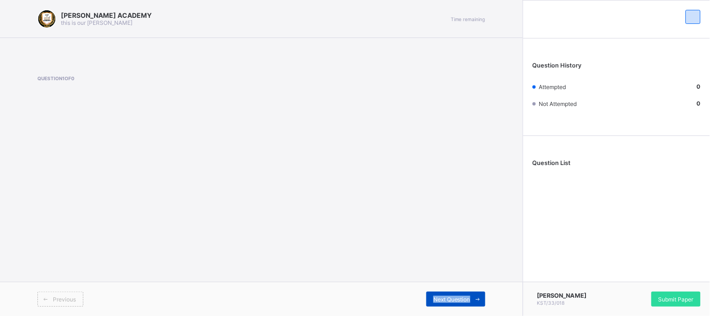
click at [451, 295] on div "Next Question" at bounding box center [456, 298] width 59 height 15
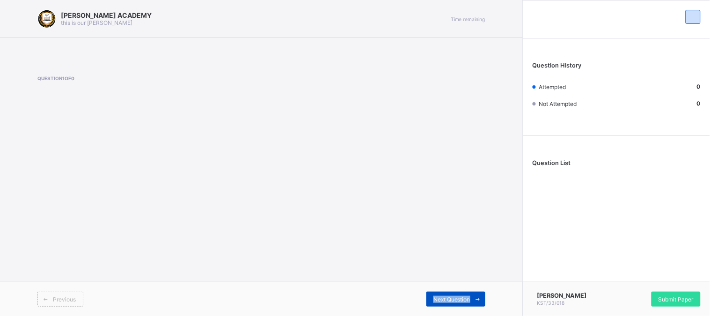
click at [451, 295] on div "Next Question" at bounding box center [456, 298] width 59 height 15
click at [438, 294] on div "Next Question" at bounding box center [456, 298] width 59 height 15
